Goal: Task Accomplishment & Management: Complete application form

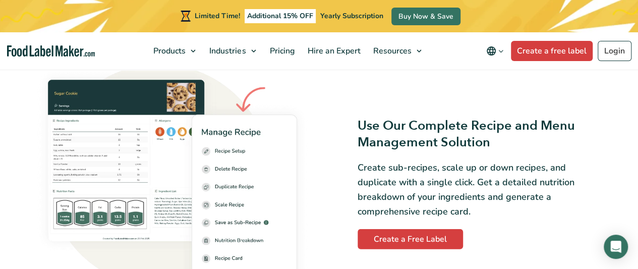
scroll to position [1311, 0]
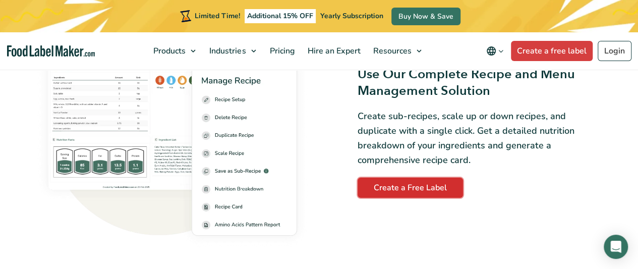
click at [400, 179] on link "Create a Free Label" at bounding box center [410, 188] width 105 height 20
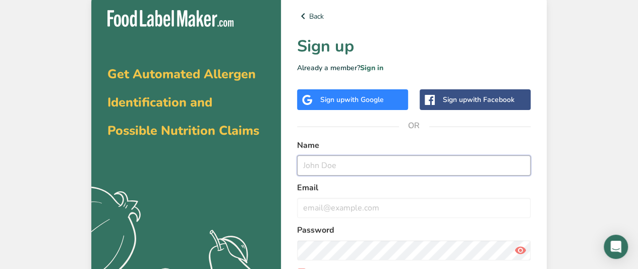
click at [342, 160] on input "text" at bounding box center [414, 165] width 234 height 20
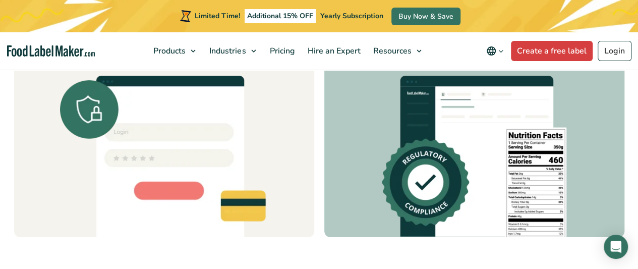
scroll to position [3026, 0]
click at [493, 183] on img at bounding box center [474, 156] width 184 height 161
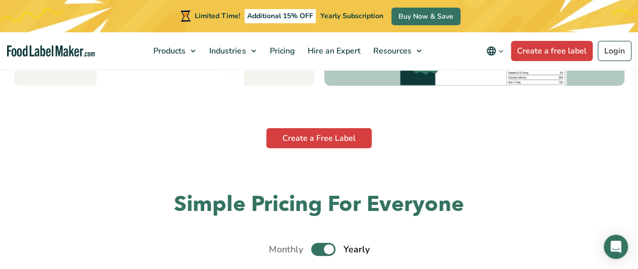
scroll to position [3127, 0]
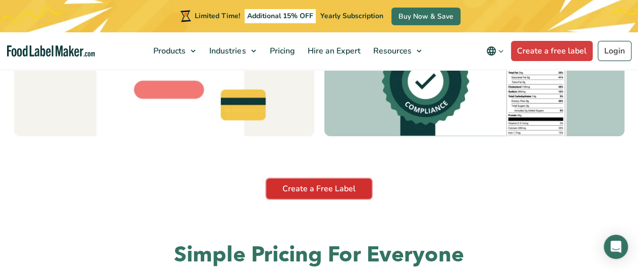
click at [317, 187] on link "Create a Free Label" at bounding box center [318, 189] width 105 height 20
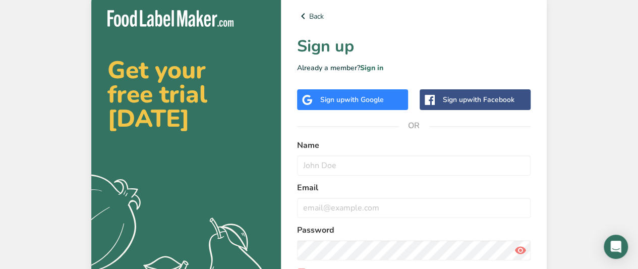
click at [352, 145] on label "Name" at bounding box center [414, 145] width 234 height 12
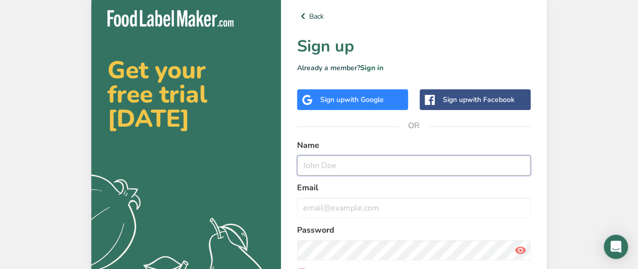
click at [334, 169] on input "text" at bounding box center [414, 165] width 234 height 20
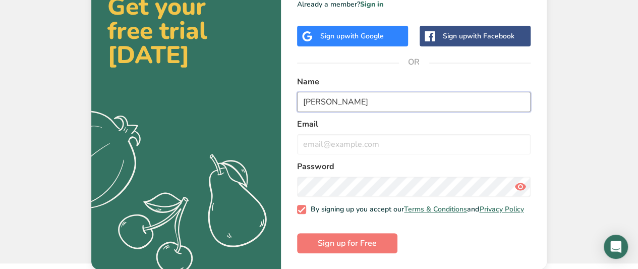
scroll to position [70, 0]
type input "sajeev Meripo"
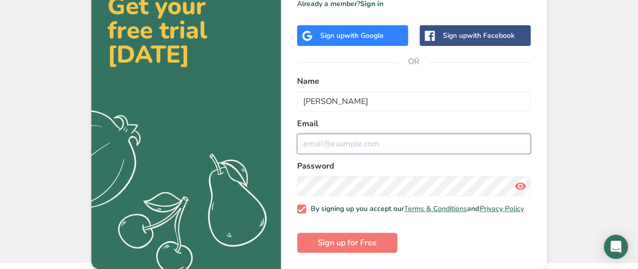
click at [332, 139] on input "email" at bounding box center [414, 144] width 234 height 20
type input "a"
type input "sajeevmeripo1@gmail.com"
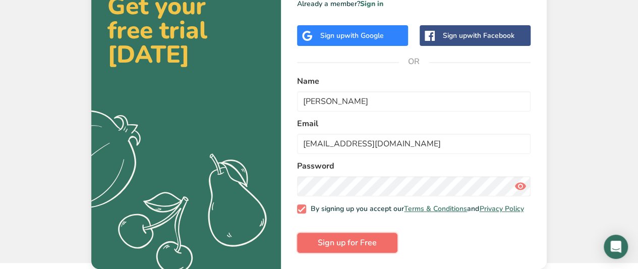
click at [359, 245] on span "Sign up for Free" at bounding box center [347, 243] width 59 height 12
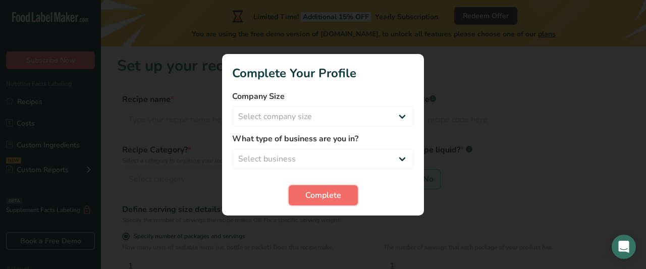
click at [334, 196] on span "Complete" at bounding box center [323, 195] width 36 height 12
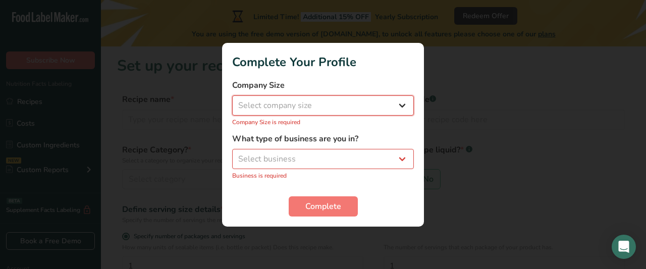
click at [401, 106] on select "Select company size Fewer than 10 Employees 10 to 50 Employees 51 to 500 Employ…" at bounding box center [323, 105] width 182 height 20
click at [615, 108] on div at bounding box center [323, 134] width 646 height 269
click at [558, 52] on div at bounding box center [323, 134] width 646 height 269
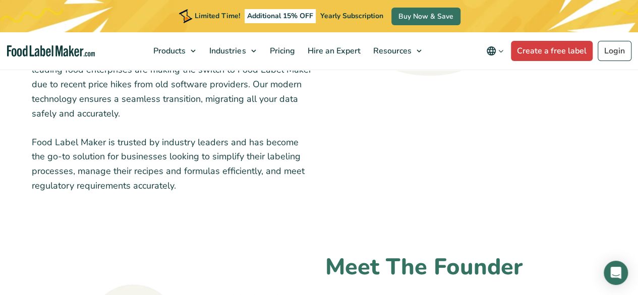
scroll to position [416, 0]
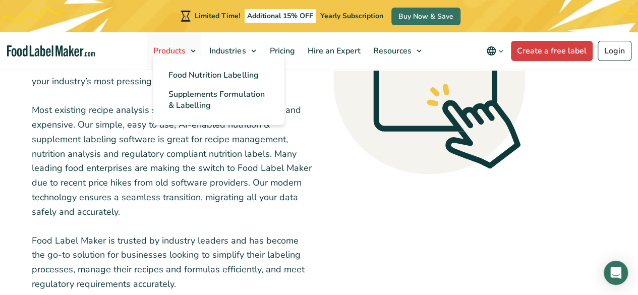
click at [178, 50] on span "Products" at bounding box center [168, 50] width 36 height 11
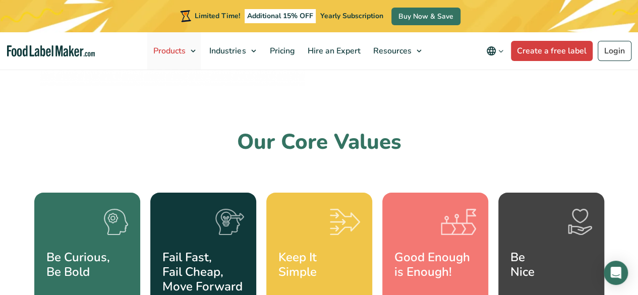
scroll to position [1009, 0]
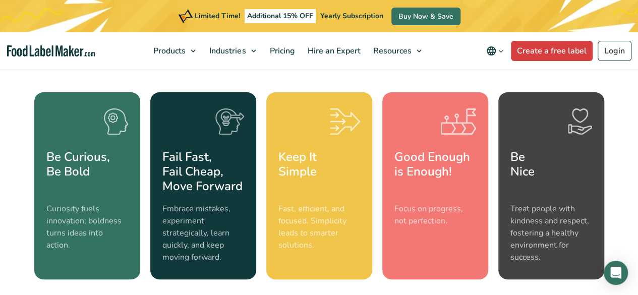
click at [563, 200] on div "Treat people with kindness and respect, fostering a healthy environment for suc…" at bounding box center [551, 229] width 82 height 68
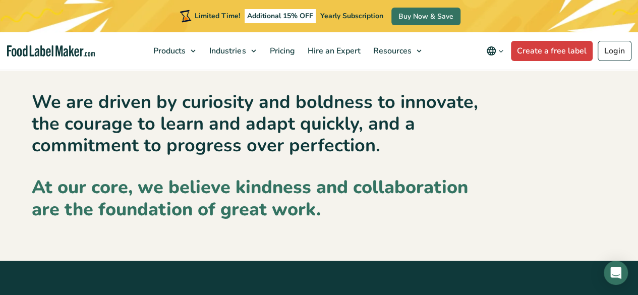
scroll to position [1564, 0]
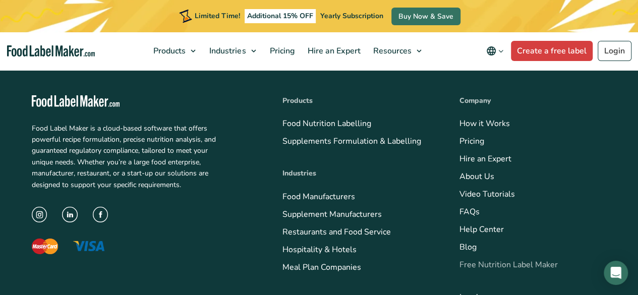
click at [502, 262] on link "Free Nutrition Label Maker" at bounding box center [508, 264] width 98 height 11
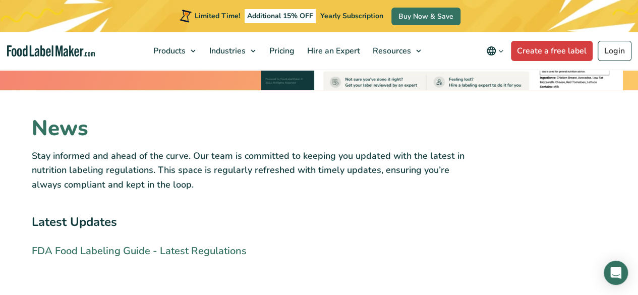
scroll to position [2250, 0]
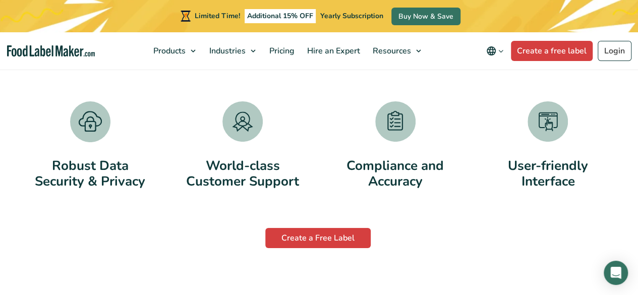
scroll to position [1759, 0]
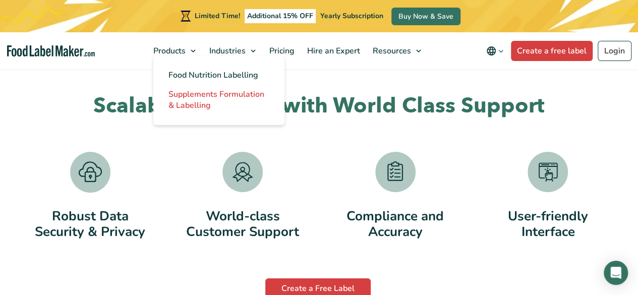
click at [183, 92] on span "Supplements Formulation & Labelling" at bounding box center [216, 100] width 96 height 22
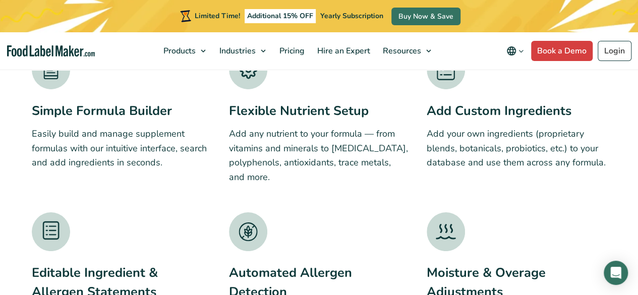
scroll to position [1614, 0]
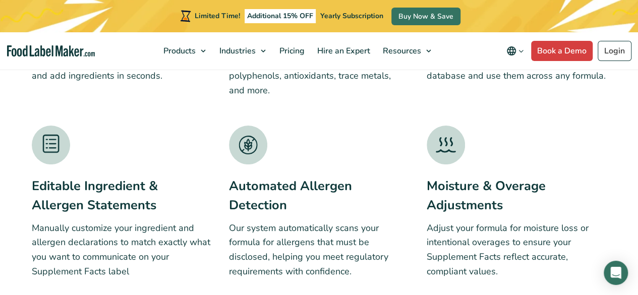
click at [243, 143] on img at bounding box center [248, 145] width 38 height 39
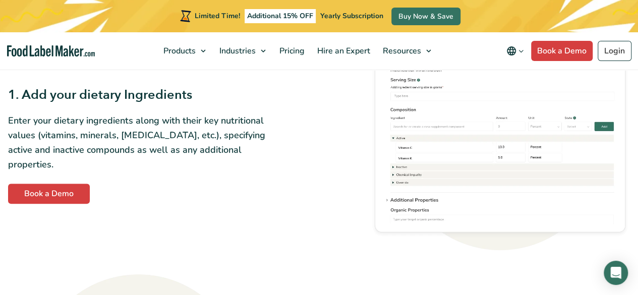
scroll to position [403, 0]
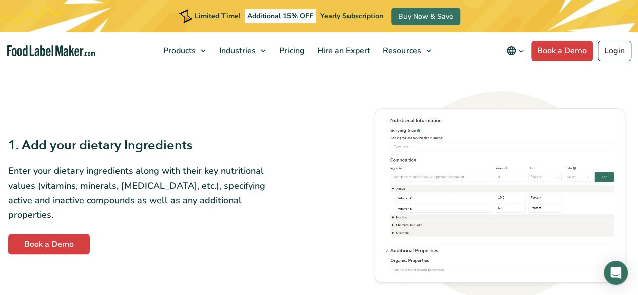
click at [572, 132] on img at bounding box center [500, 195] width 261 height 209
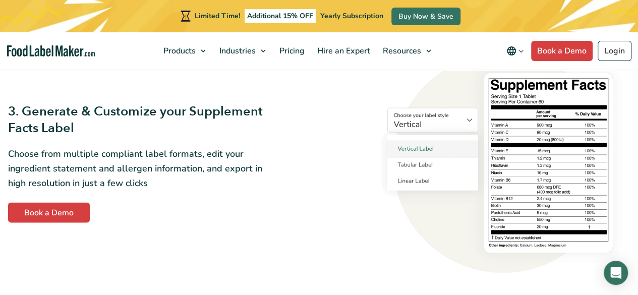
scroll to position [908, 0]
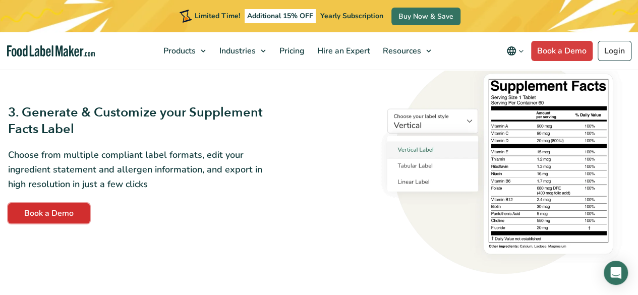
click at [64, 215] on link "Book a Demo" at bounding box center [49, 213] width 82 height 20
